Goal: Task Accomplishment & Management: Complete application form

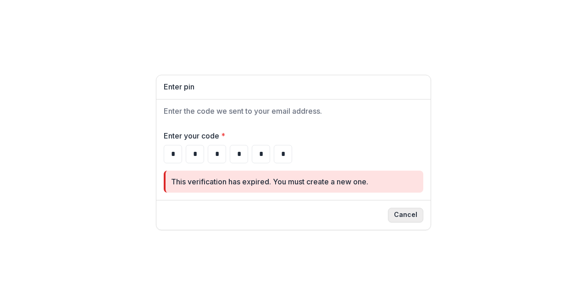
click at [409, 214] on button "Cancel" at bounding box center [405, 215] width 35 height 15
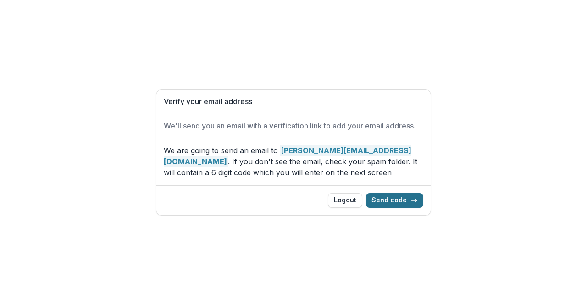
click at [383, 195] on button "Send code" at bounding box center [394, 200] width 57 height 15
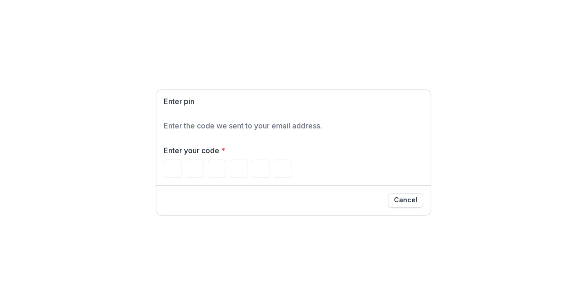
type input "*"
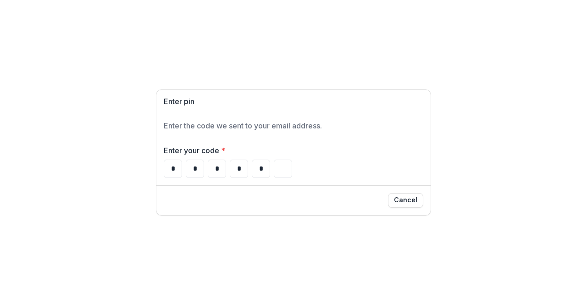
type input "*"
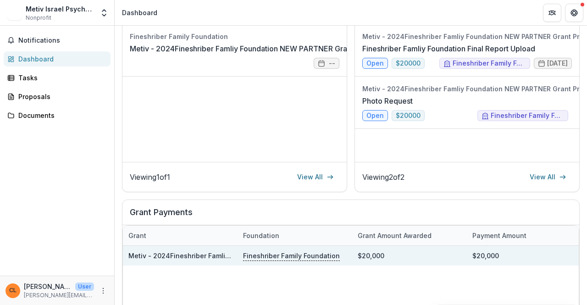
scroll to position [55, 0]
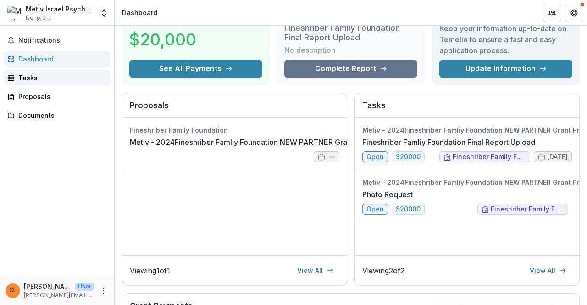
click at [34, 80] on div "Tasks" at bounding box center [60, 78] width 85 height 10
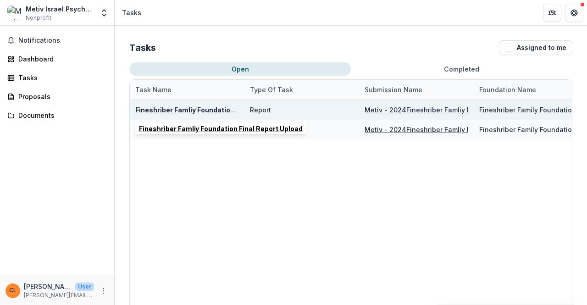
click at [184, 110] on u "Fineshriber Famliy Foundation Final Report Upload" at bounding box center [217, 110] width 164 height 8
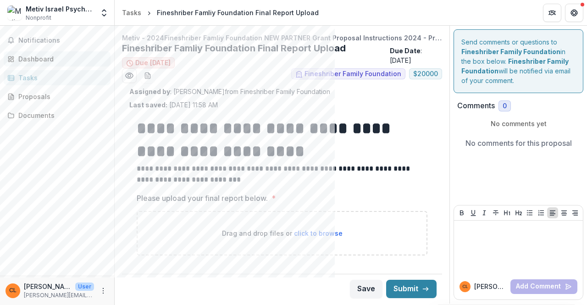
click at [44, 59] on div "Dashboard" at bounding box center [60, 59] width 85 height 10
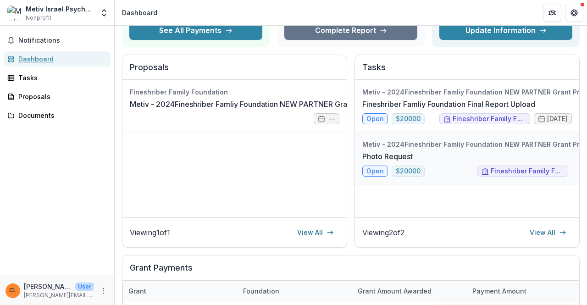
scroll to position [92, 0]
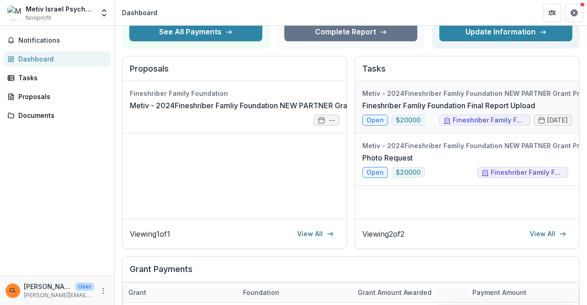
click at [447, 100] on link "Fineshriber Famliy Foundation Final Report Upload" at bounding box center [448, 105] width 173 height 11
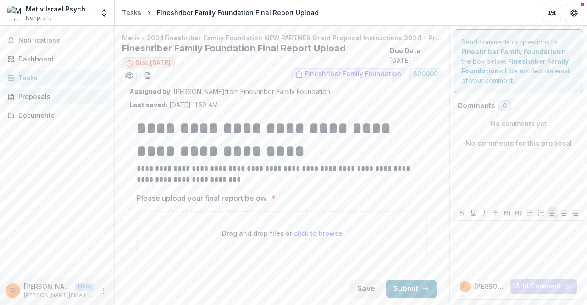
click at [22, 96] on div "Proposals" at bounding box center [60, 97] width 85 height 10
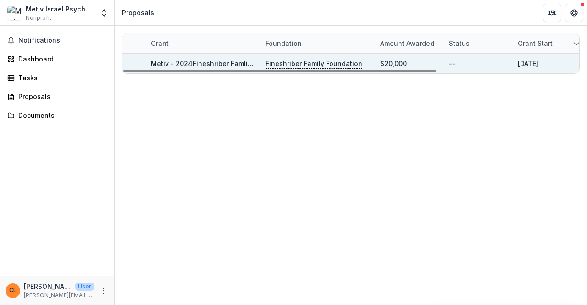
click at [231, 61] on link "Metiv - 2024Fineshriber Famliy Foundation NEW PARTNER Grant Proposal Instructio…" at bounding box center [381, 64] width 460 height 8
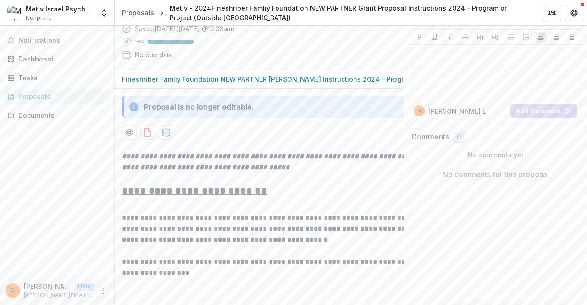
scroll to position [114, 0]
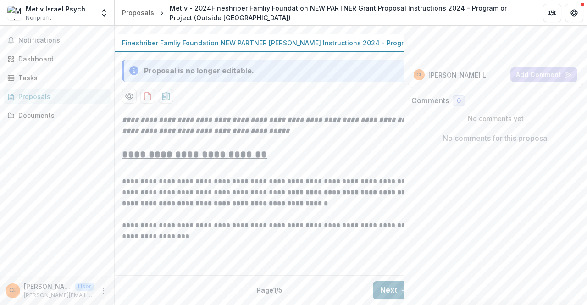
click at [391, 291] on button "Next" at bounding box center [394, 290] width 43 height 18
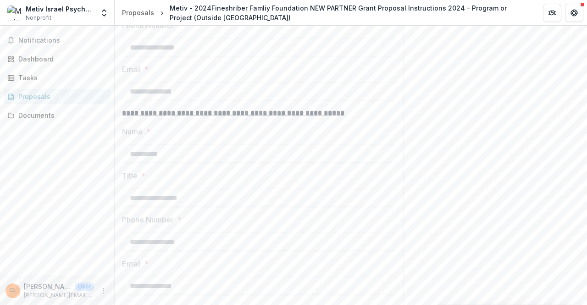
scroll to position [578, 0]
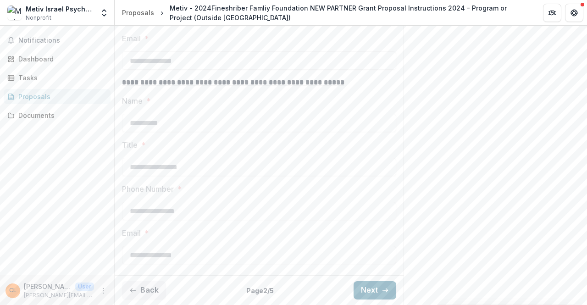
click at [368, 287] on button "Next" at bounding box center [375, 290] width 43 height 18
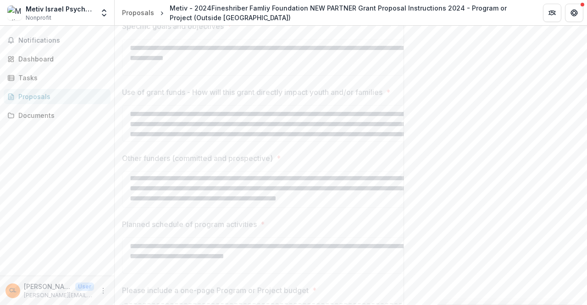
scroll to position [624, 0]
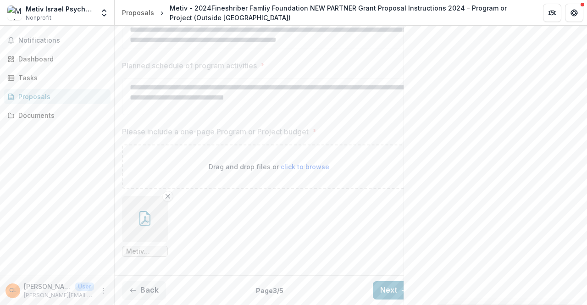
click at [378, 281] on button "Next" at bounding box center [394, 290] width 43 height 18
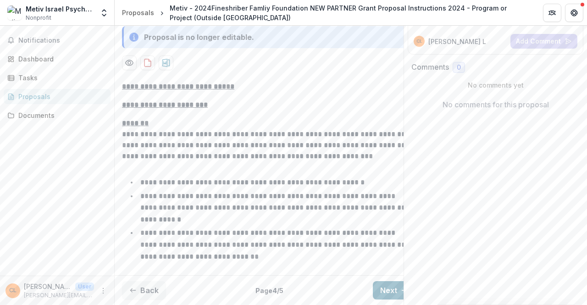
scroll to position [136, 0]
click at [389, 283] on button "Next" at bounding box center [394, 290] width 43 height 18
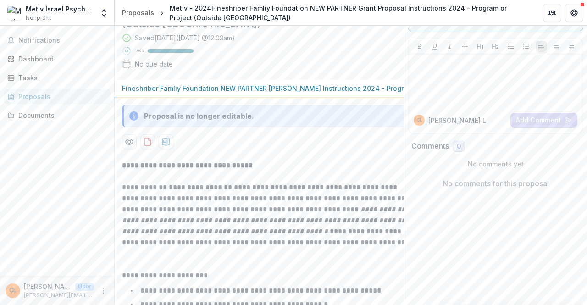
scroll to position [0, 0]
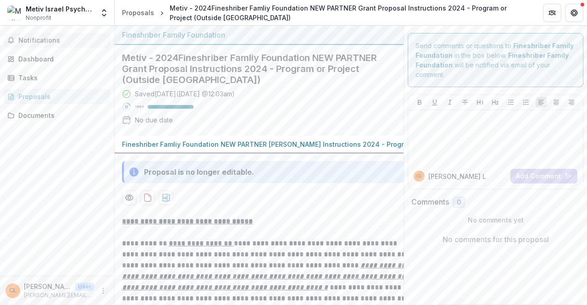
click at [23, 36] on button "Notifications" at bounding box center [57, 40] width 107 height 15
